Goal: Task Accomplishment & Management: Complete application form

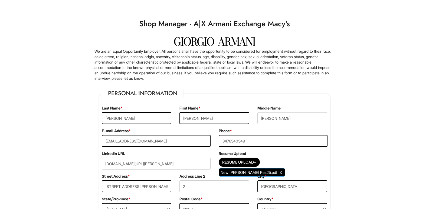
select select "NY"
select select "[GEOGRAPHIC_DATA]"
select select "Yes"
select Required "No"
select select "Yes"
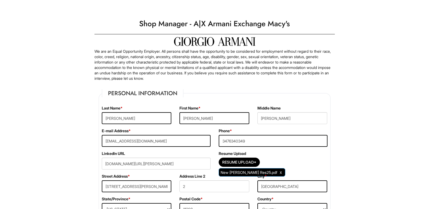
select select "Y"
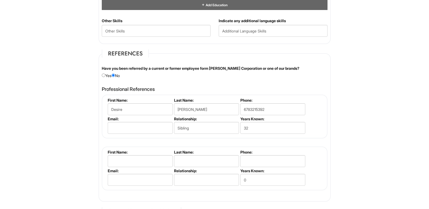
type input "Sibling"
click at [154, 127] on input "email" at bounding box center [140, 128] width 65 height 12
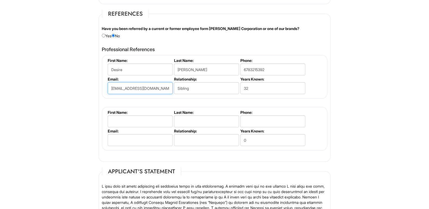
scroll to position [650, 0]
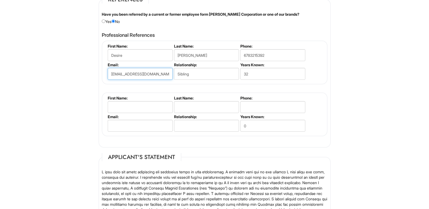
type input "[EMAIL_ADDRESS][DOMAIN_NAME]"
click at [162, 108] on input "text" at bounding box center [140, 107] width 65 height 12
type input "[PERSON_NAME]"
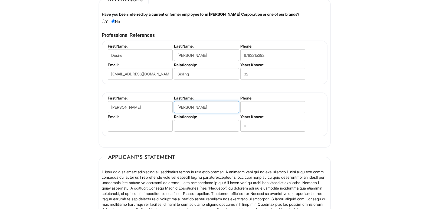
type input "[PERSON_NAME]"
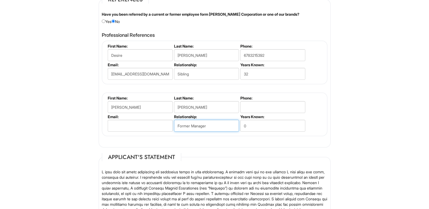
type input "Former Manager"
type input "16"
drag, startPoint x: 250, startPoint y: 111, endPoint x: 246, endPoint y: 107, distance: 5.4
click at [250, 111] on input "tel" at bounding box center [273, 107] width 65 height 12
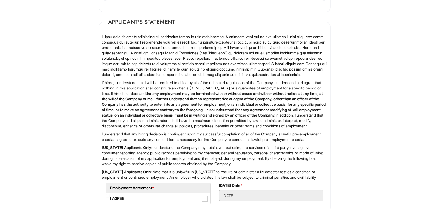
scroll to position [867, 0]
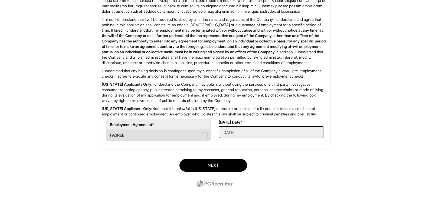
type input "6783339954"
click at [165, 139] on label "I AGREE" at bounding box center [158, 135] width 104 height 11
click at [110, 135] on AGREE "I AGREE" at bounding box center [108, 133] width 4 height 4
checkbox AGREE "true"
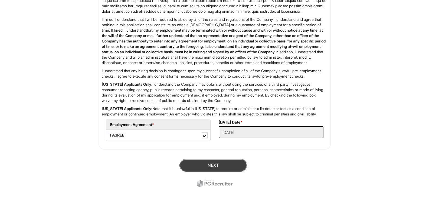
click at [216, 166] on button "Next" at bounding box center [214, 165] width 68 height 13
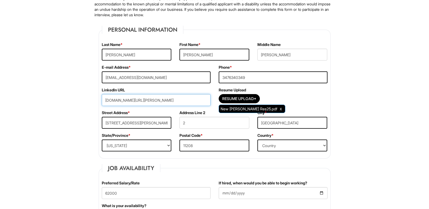
scroll to position [50, 0]
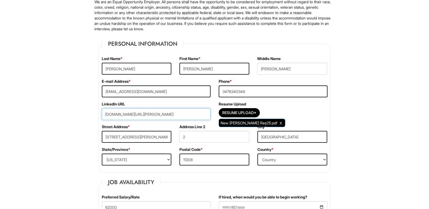
click at [194, 115] on input "[DOMAIN_NAME][URL][PERSON_NAME]" at bounding box center [156, 114] width 109 height 12
click at [105, 115] on input "[DOMAIN_NAME][URL][PERSON_NAME]" at bounding box center [156, 114] width 109 height 12
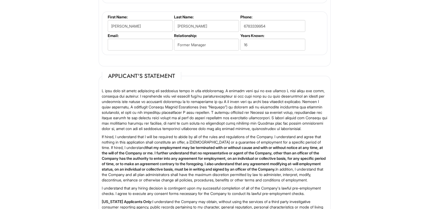
scroll to position [871, 0]
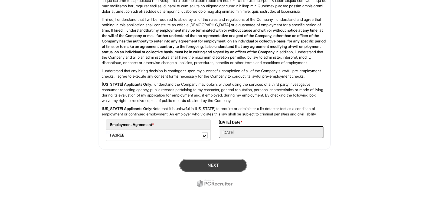
click at [218, 169] on button "Next" at bounding box center [214, 165] width 68 height 13
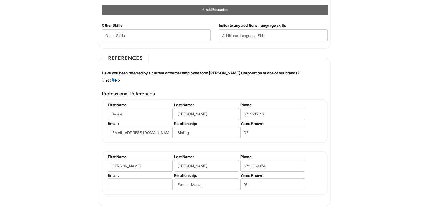
scroll to position [863, 0]
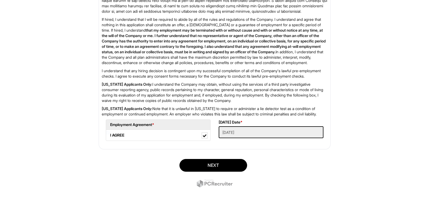
type input "https:[DOMAIN_NAME][URL][PERSON_NAME]"
click at [226, 183] on div "Next" at bounding box center [215, 174] width 241 height 38
click at [227, 172] on button "Next" at bounding box center [214, 165] width 68 height 13
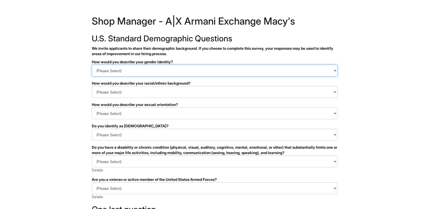
click at [144, 73] on select "(Please Select) Man Woman Non-binary I prefer to self-describe I don't wish to …" at bounding box center [215, 71] width 246 height 12
select select "Man"
click at [92, 65] on select "(Please Select) Man Woman Non-binary I prefer to self-describe I don't wish to …" at bounding box center [215, 71] width 246 height 12
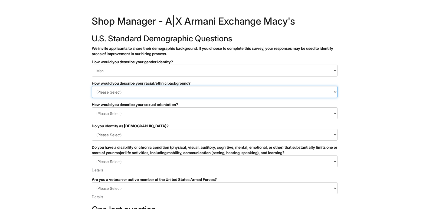
click at [141, 92] on select "(Please Select) Black or of African descent East Asian Hispanic, Latinx or of S…" at bounding box center [215, 92] width 246 height 12
select select "Black or of African descent"
click at [92, 86] on select "(Please Select) Black or of African descent East Asian Hispanic, Latinx or of S…" at bounding box center [215, 92] width 246 height 12
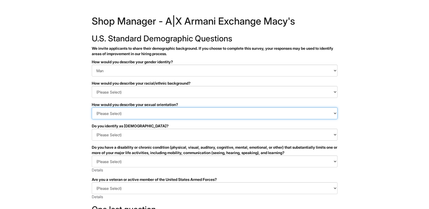
click at [141, 111] on select "(Please Select) Asexual Bisexual and/or pansexual Gay Heterosexual Lesbian Quee…" at bounding box center [215, 114] width 246 height 12
select select "Heterosexual"
click at [92, 108] on select "(Please Select) Asexual Bisexual and/or pansexual Gay Heterosexual Lesbian Quee…" at bounding box center [215, 114] width 246 height 12
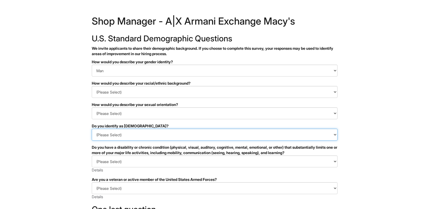
click at [157, 132] on select "(Please Select) Yes No I prefer to self-describe I don't wish to answer" at bounding box center [215, 135] width 246 height 12
select select "No"
click at [92, 129] on select "(Please Select) Yes No I prefer to self-describe I don't wish to answer" at bounding box center [215, 135] width 246 height 12
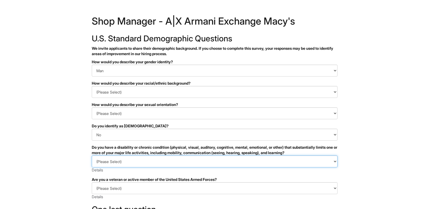
click at [160, 160] on select "(Please Select) YES, I HAVE A DISABILITY (or previously had a disability) NO, I…" at bounding box center [215, 162] width 246 height 12
select select "NO, I DON'T HAVE A DISABILITY"
click at [92, 156] on select "(Please Select) YES, I HAVE A DISABILITY (or previously had a disability) NO, I…" at bounding box center [215, 162] width 246 height 12
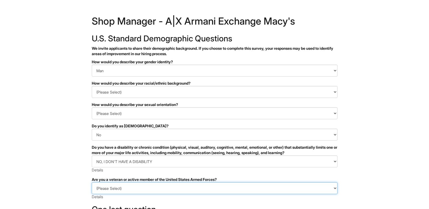
click at [153, 188] on select "(Please Select) I IDENTIFY AS ONE OR MORE OF THE CLASSIFICATIONS OF PROTECTED V…" at bounding box center [215, 189] width 246 height 12
select select "I AM NOT A PROTECTED VETERAN"
click at [92, 183] on select "(Please Select) I IDENTIFY AS ONE OR MORE OF THE CLASSIFICATIONS OF PROTECTED V…" at bounding box center [215, 189] width 246 height 12
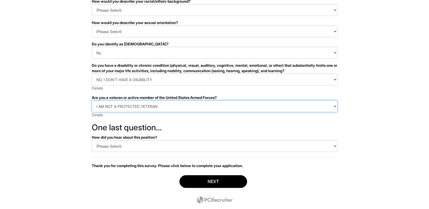
scroll to position [96, 0]
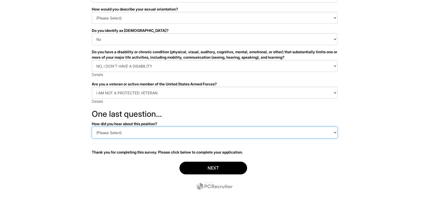
click at [137, 131] on select "(Please Select) CareerBuilder Indeed LinkedIn Monster Referral Other" at bounding box center [215, 133] width 246 height 12
select select "LinkedIn"
click at [92, 127] on select "(Please Select) CareerBuilder Indeed LinkedIn Monster Referral Other" at bounding box center [215, 133] width 246 height 12
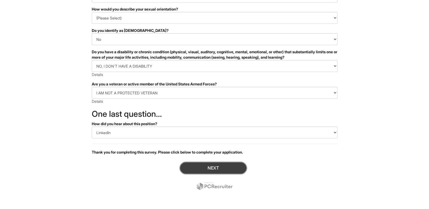
click at [214, 171] on button "Next" at bounding box center [214, 168] width 68 height 13
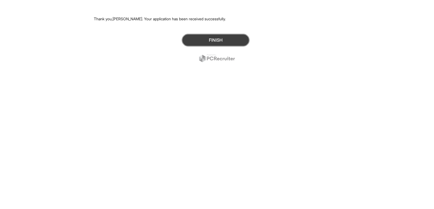
click at [224, 40] on button "Finish" at bounding box center [216, 40] width 68 height 13
